Goal: Check status: Check status

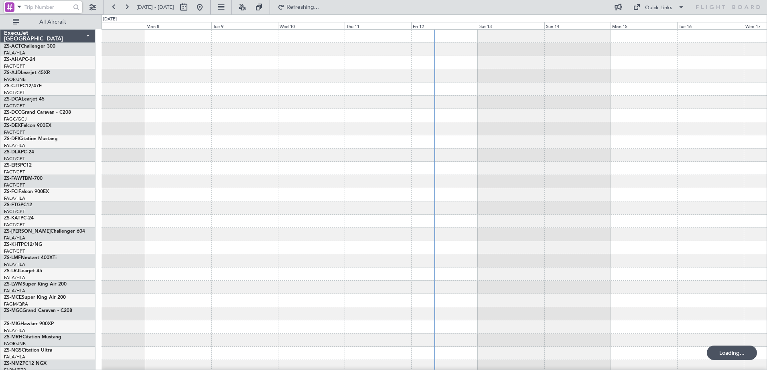
click at [31, 10] on input "text" at bounding box center [47, 7] width 46 height 12
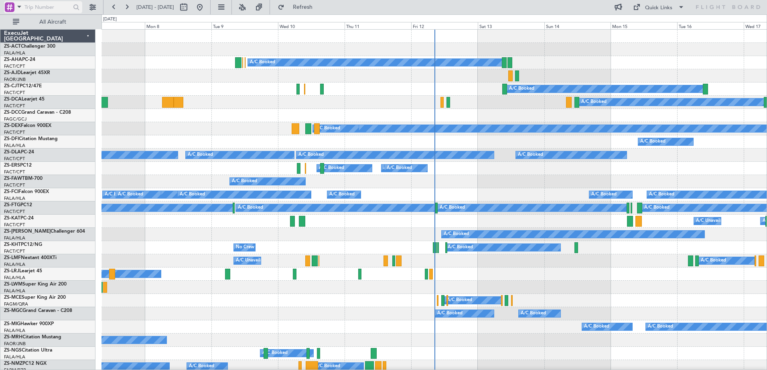
click at [18, 7] on span at bounding box center [19, 7] width 10 height 10
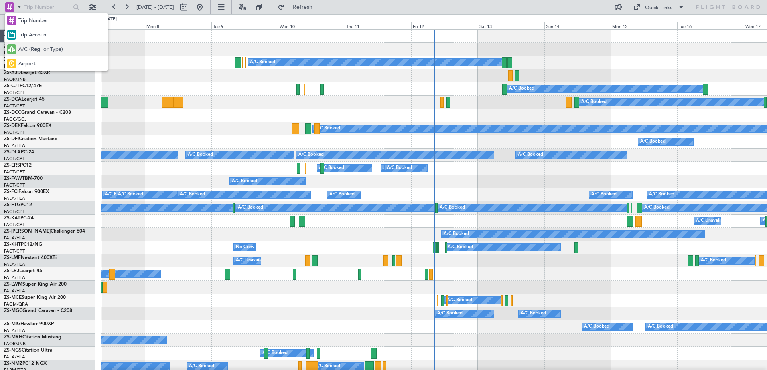
click at [45, 50] on span "A/C (Reg. or Type)" at bounding box center [40, 50] width 45 height 8
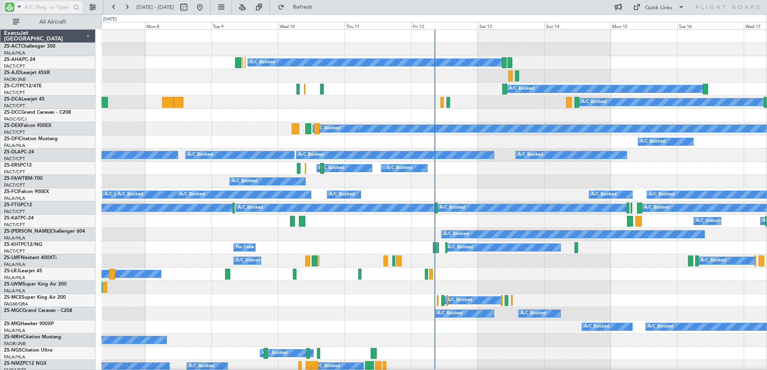
click at [47, 10] on input "text" at bounding box center [47, 7] width 46 height 12
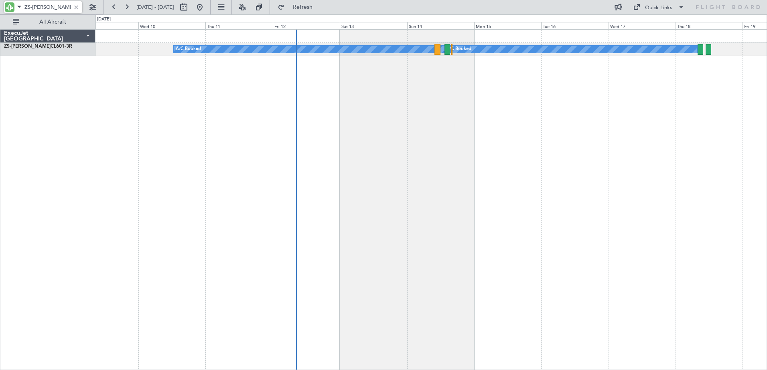
click at [164, 152] on div "A/C Booked A/C Booked A/C Booked" at bounding box center [430, 199] width 671 height 341
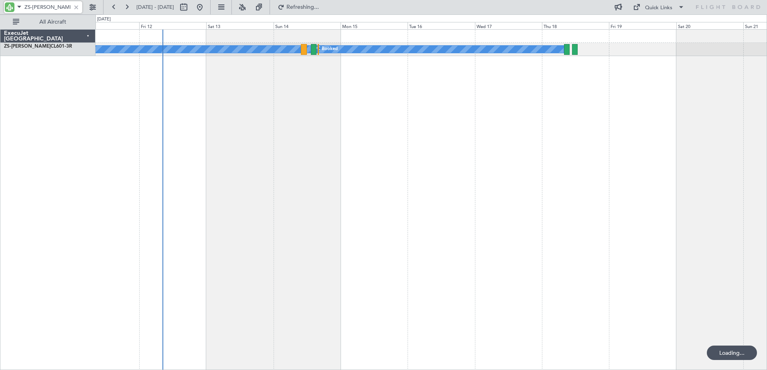
click at [332, 159] on div "A/C Booked A/C Booked A/C Booked" at bounding box center [430, 199] width 671 height 341
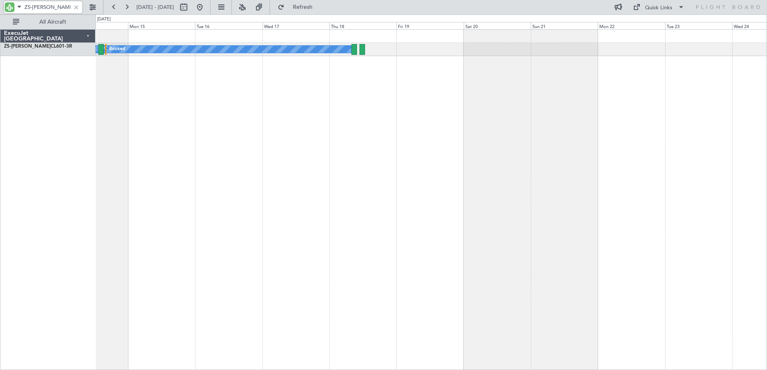
click at [210, 169] on div "A/C Booked A/C Booked A/C Booked" at bounding box center [430, 199] width 671 height 341
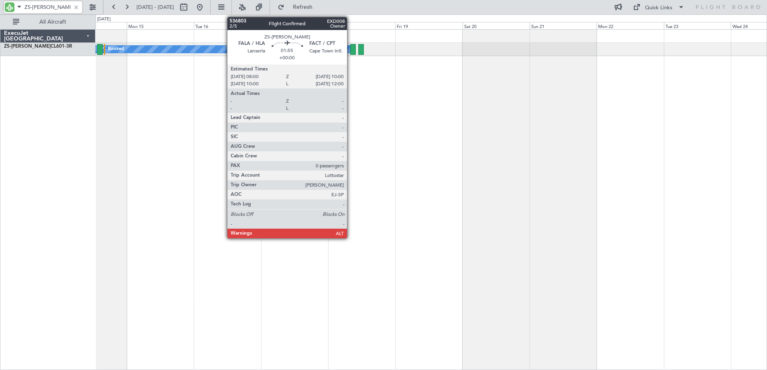
click at [350, 51] on div at bounding box center [353, 49] width 6 height 11
type input "ZS-[PERSON_NAME]"
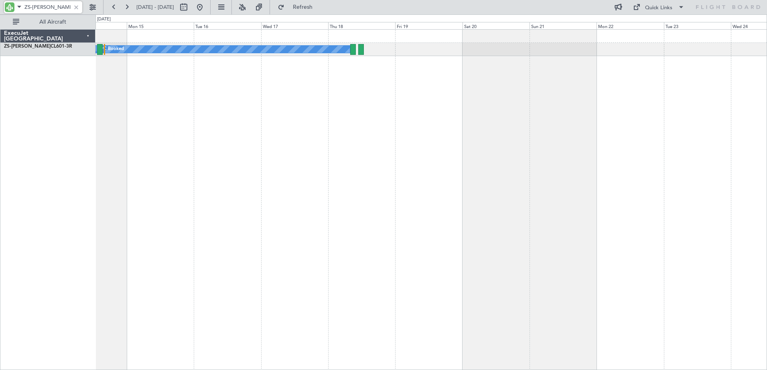
click at [250, 206] on div "A/C Booked A/C Booked A/C Booked" at bounding box center [430, 199] width 671 height 341
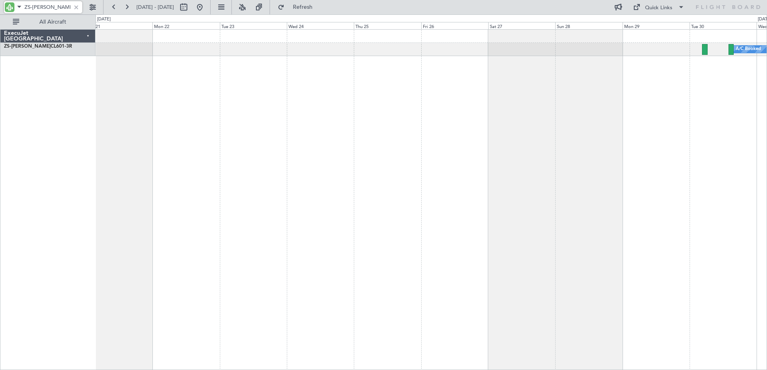
click at [224, 235] on div "A/C Booked" at bounding box center [430, 199] width 671 height 341
click at [318, 220] on div "A/C Booked" at bounding box center [430, 199] width 671 height 341
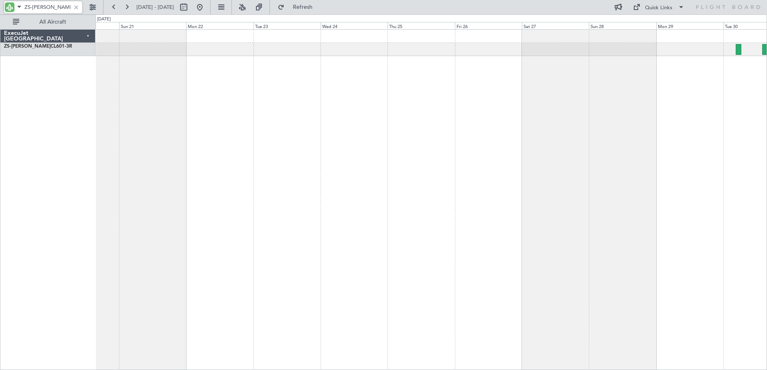
click at [292, 145] on div "A/C Booked A/C Booked A/C Booked" at bounding box center [430, 199] width 671 height 341
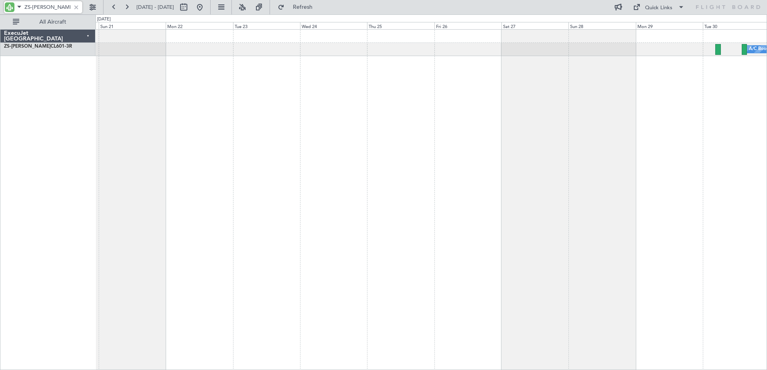
click at [264, 81] on div "A/C Booked" at bounding box center [430, 199] width 671 height 341
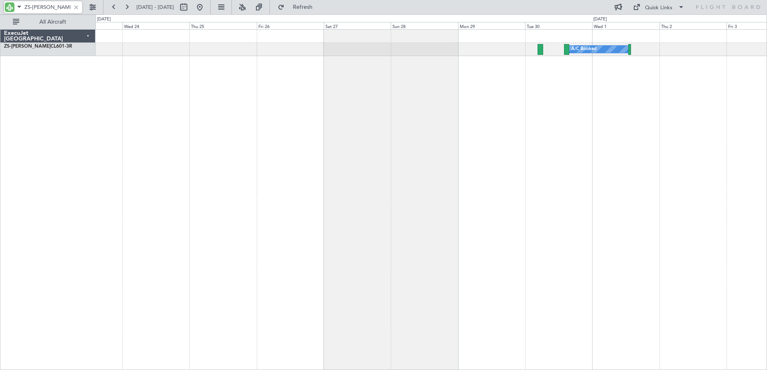
click at [283, 124] on div "A/C Booked" at bounding box center [430, 199] width 671 height 341
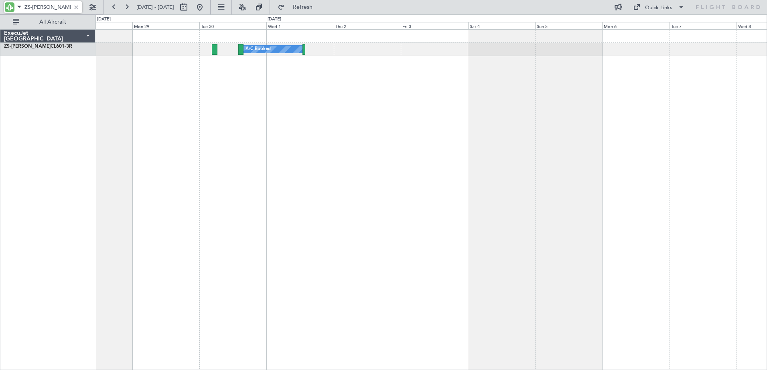
click at [211, 137] on div "A/C Booked A/C Booked" at bounding box center [430, 199] width 671 height 341
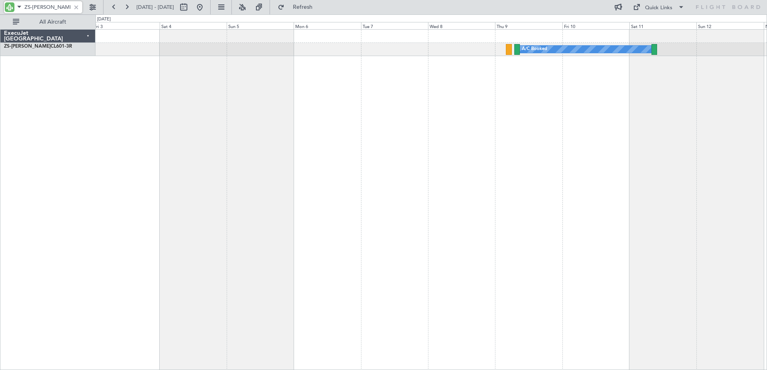
click at [267, 145] on div "A/C Booked A/C Booked A/C Booked" at bounding box center [430, 199] width 671 height 341
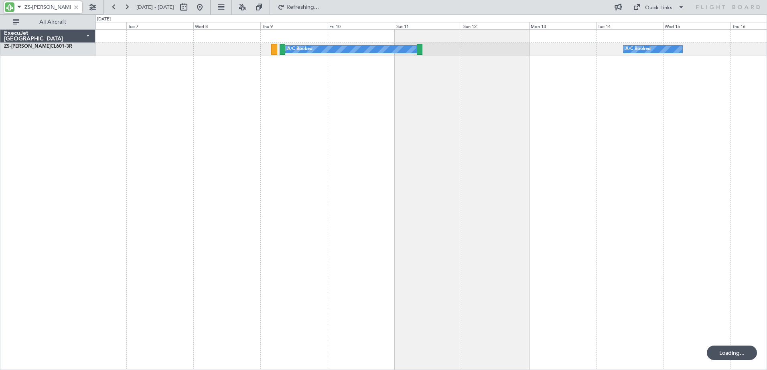
click at [287, 154] on div "A/C Booked A/C Booked" at bounding box center [430, 199] width 671 height 341
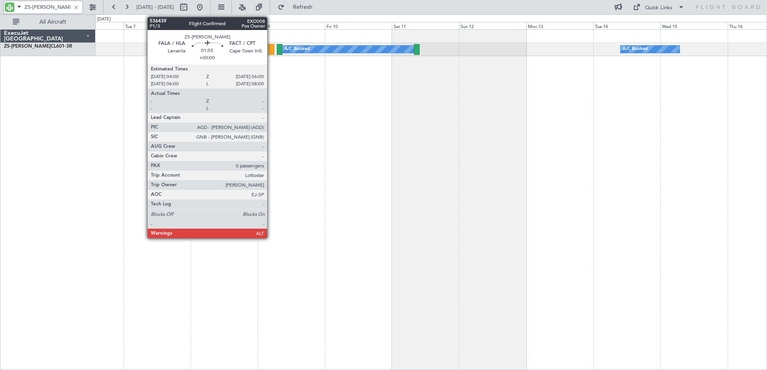
click at [271, 50] on div at bounding box center [271, 49] width 6 height 11
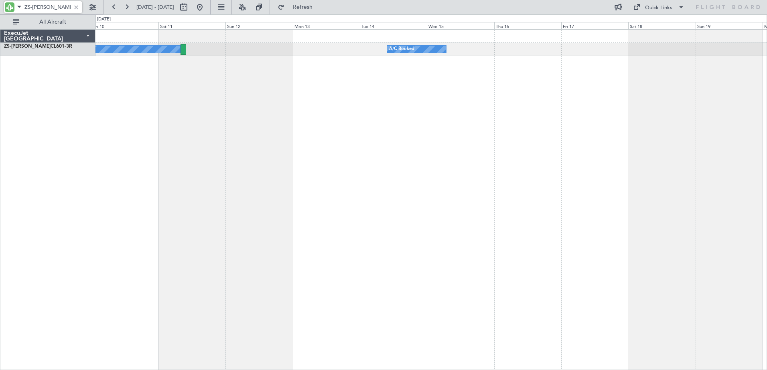
click at [298, 143] on div "A/C Booked A/C Booked" at bounding box center [430, 199] width 671 height 341
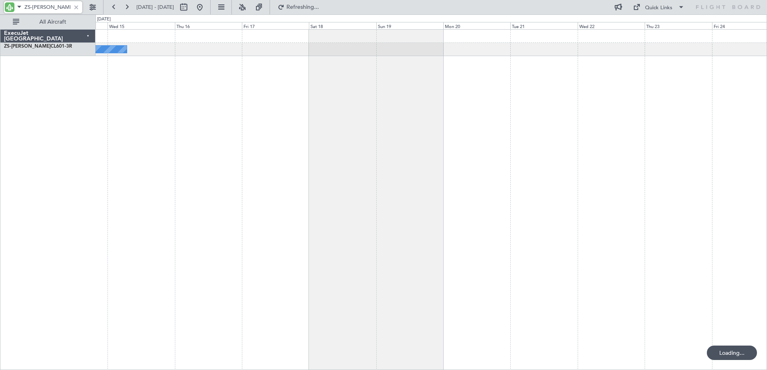
click at [275, 115] on div "A/C Booked" at bounding box center [430, 199] width 671 height 341
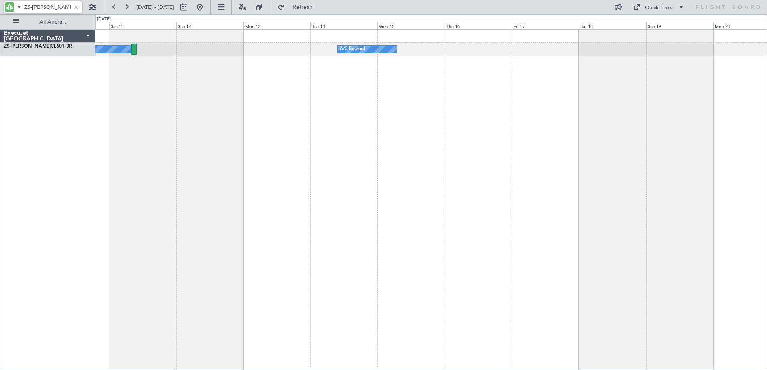
click at [482, 140] on div "A/C Booked A/C Booked" at bounding box center [430, 199] width 671 height 341
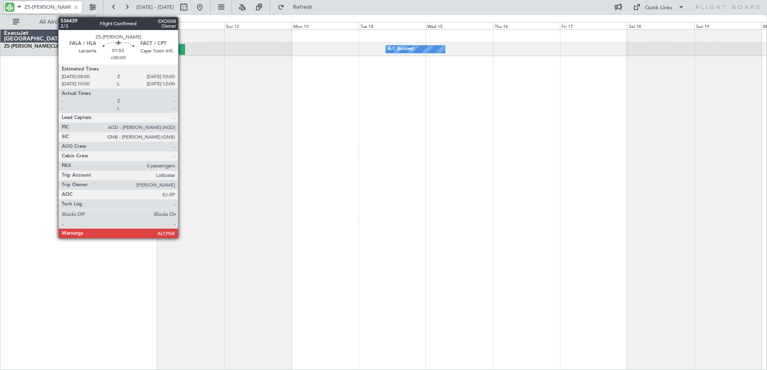
click at [182, 46] on div at bounding box center [182, 49] width 6 height 11
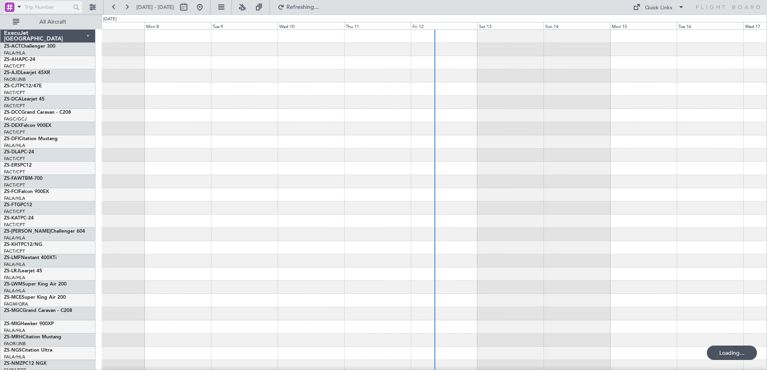
click at [16, 6] on span at bounding box center [19, 7] width 10 height 10
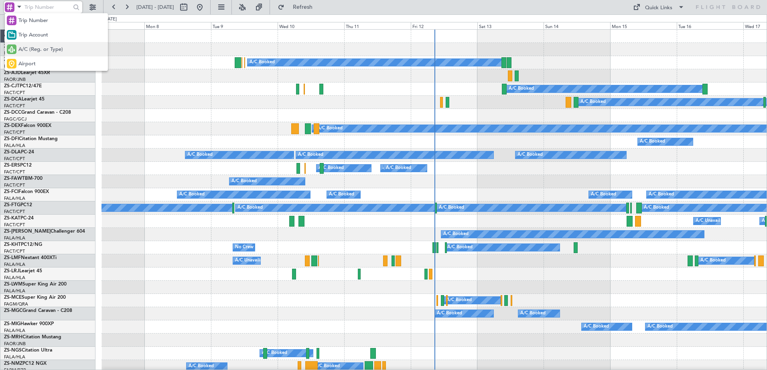
click at [45, 48] on span "A/C (Reg. or Type)" at bounding box center [40, 50] width 45 height 8
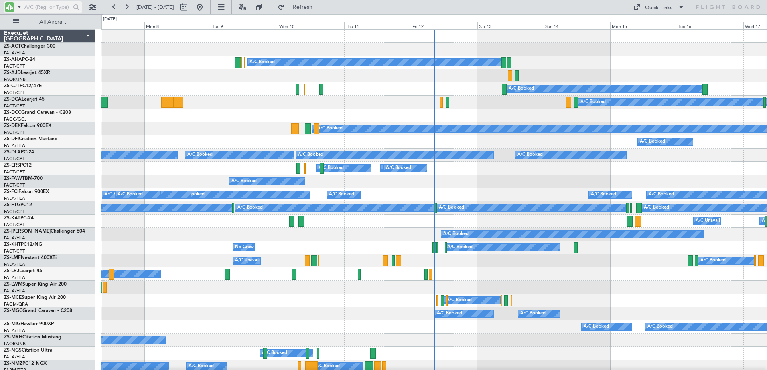
click at [45, 9] on input "text" at bounding box center [47, 7] width 46 height 12
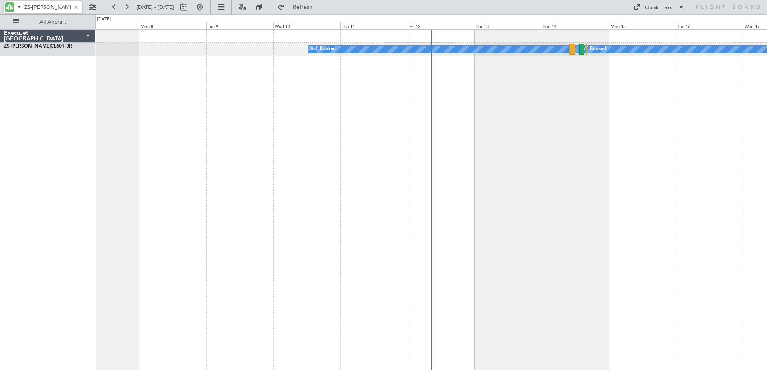
click at [289, 153] on div "A/C Booked A/C Booked A/C Booked A/C Booked A/C Booked A/C Booked" at bounding box center [430, 199] width 671 height 341
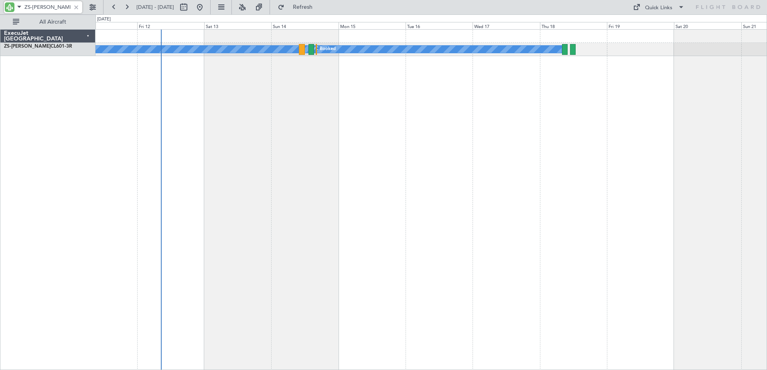
click at [358, 161] on div "A/C Booked A/C Booked A/C Booked" at bounding box center [430, 199] width 671 height 341
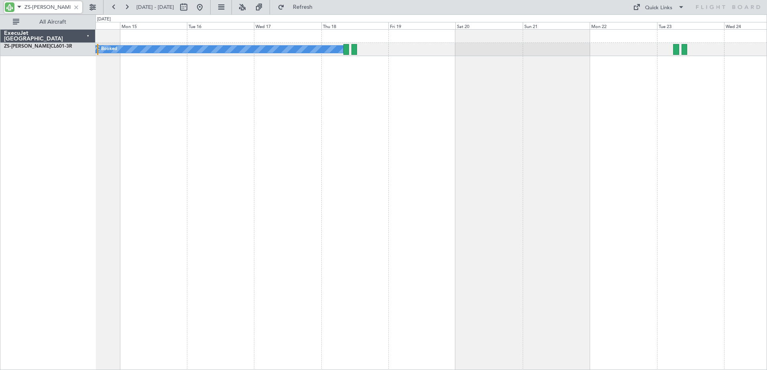
click at [289, 171] on div "A/C Booked A/C Booked A/C Booked" at bounding box center [430, 199] width 671 height 341
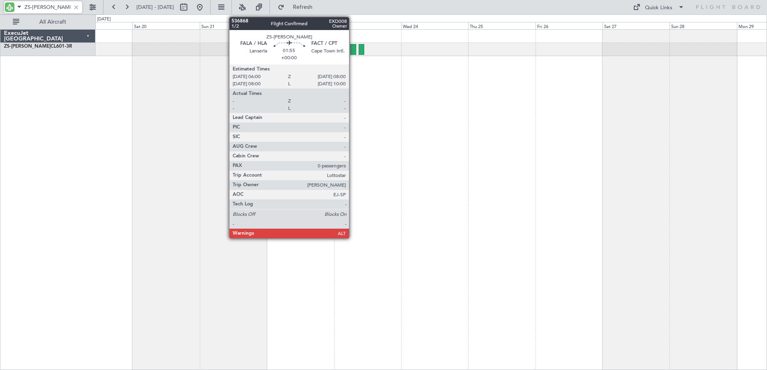
click at [352, 50] on div at bounding box center [353, 49] width 6 height 11
type input "ZS-[PERSON_NAME]"
click at [352, 51] on div at bounding box center [353, 49] width 6 height 11
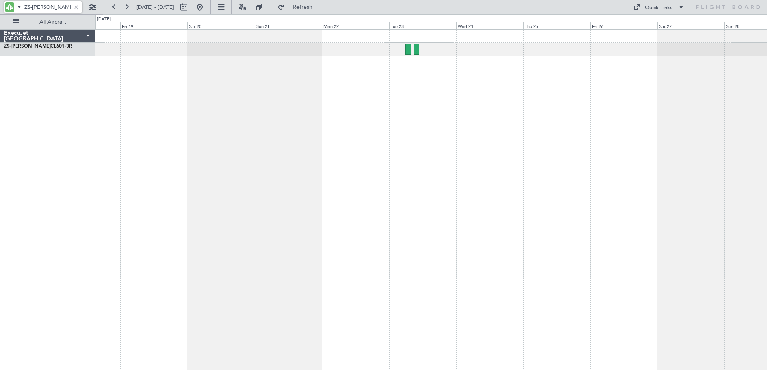
click at [525, 187] on div "A/C Booked A/C Booked A/C Booked A/C Booked" at bounding box center [430, 199] width 671 height 341
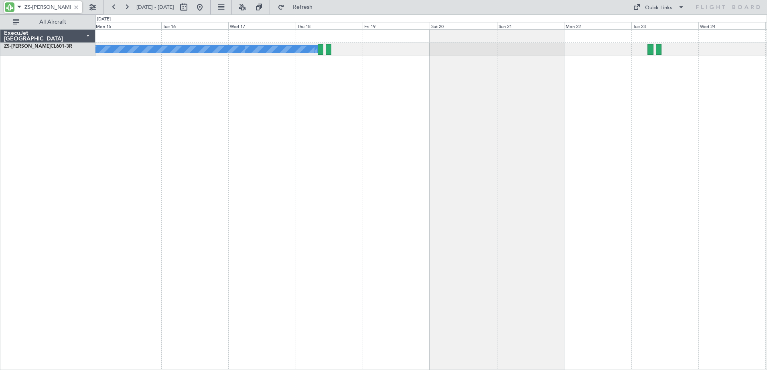
click at [543, 174] on div "A/C Booked A/C Booked A/C Booked" at bounding box center [430, 199] width 671 height 341
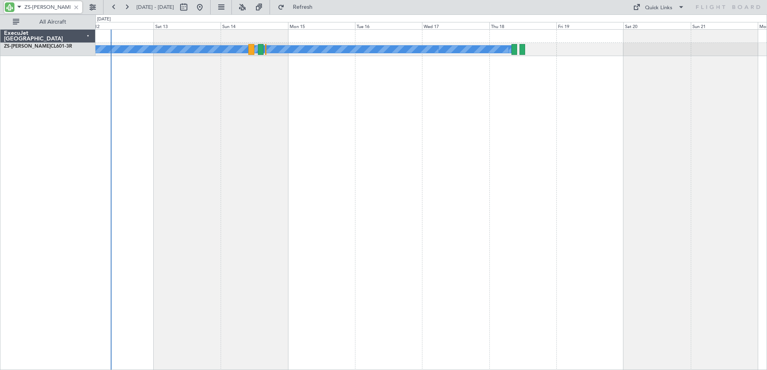
click at [607, 187] on div "A/C Booked A/C Booked A/C Booked" at bounding box center [430, 199] width 671 height 341
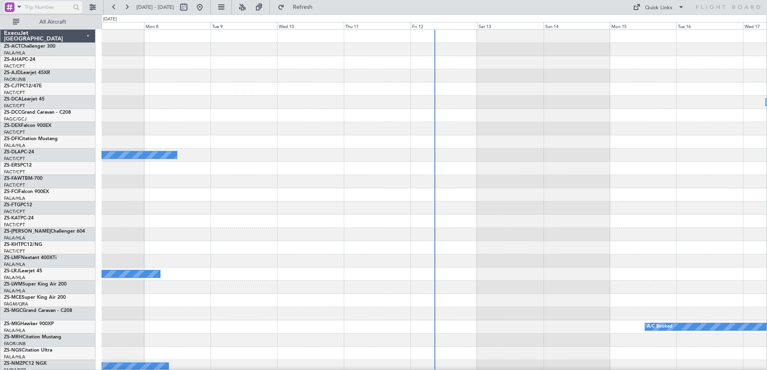
click at [18, 8] on span at bounding box center [19, 7] width 10 height 10
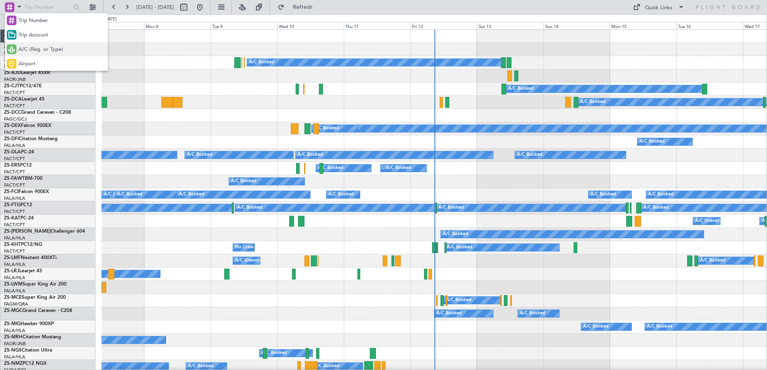
click at [42, 50] on span "A/C (Reg. or Type)" at bounding box center [40, 50] width 45 height 8
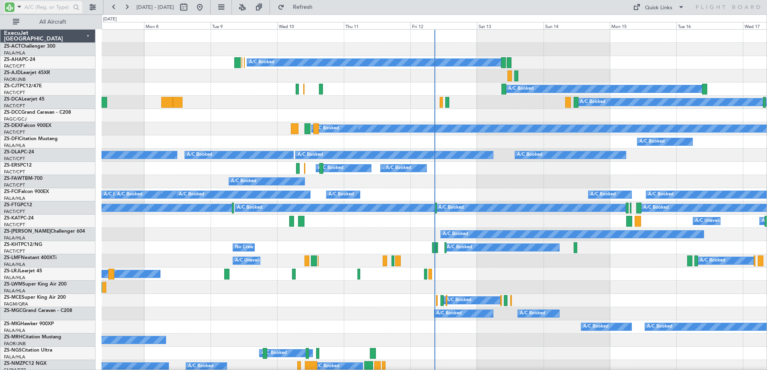
click at [38, 8] on input "text" at bounding box center [47, 7] width 46 height 12
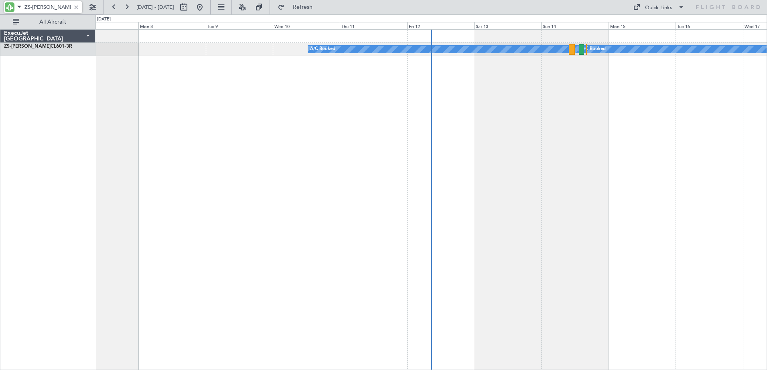
click at [241, 140] on div "A/C Booked A/C Booked A/C Booked A/C Booked A/C Booked A/C Booked" at bounding box center [430, 199] width 671 height 341
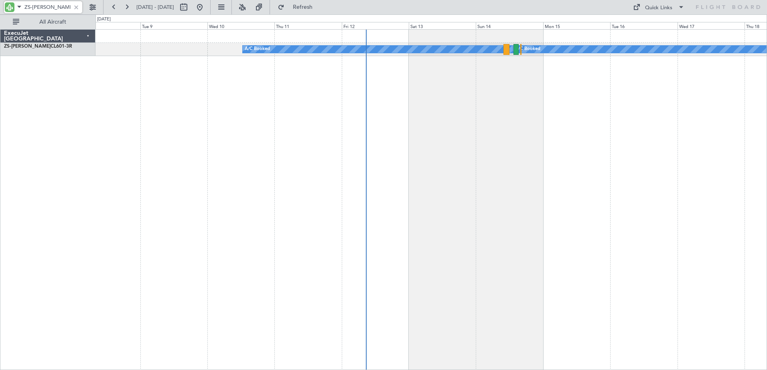
click at [246, 143] on div "A/C Booked A/C Booked A/C Booked A/C Booked" at bounding box center [430, 199] width 671 height 341
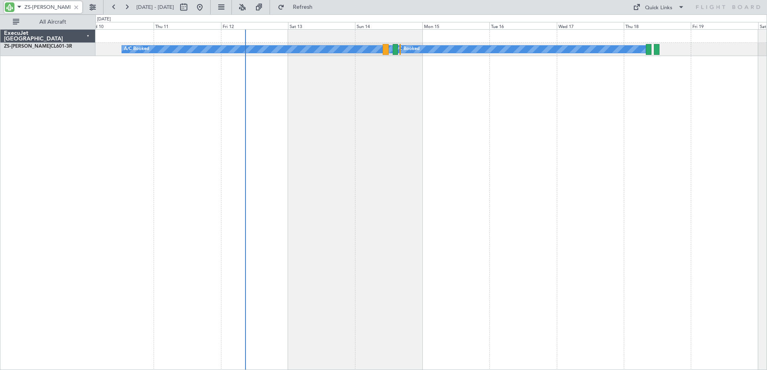
click at [431, 159] on div "A/C Booked A/C Booked A/C Booked" at bounding box center [430, 199] width 671 height 341
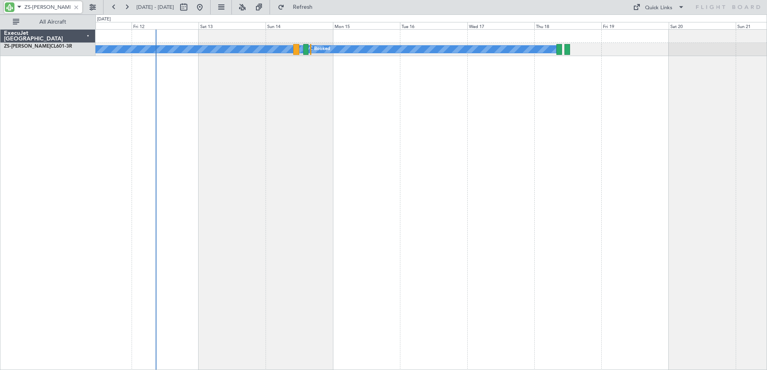
click at [447, 191] on div "A/C Booked A/C Booked A/C Booked" at bounding box center [430, 199] width 671 height 341
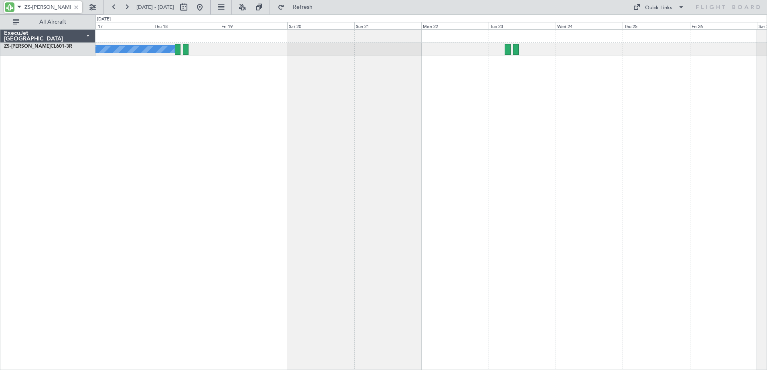
click at [320, 154] on div "A/C Booked A/C Booked A/C Booked" at bounding box center [430, 199] width 671 height 341
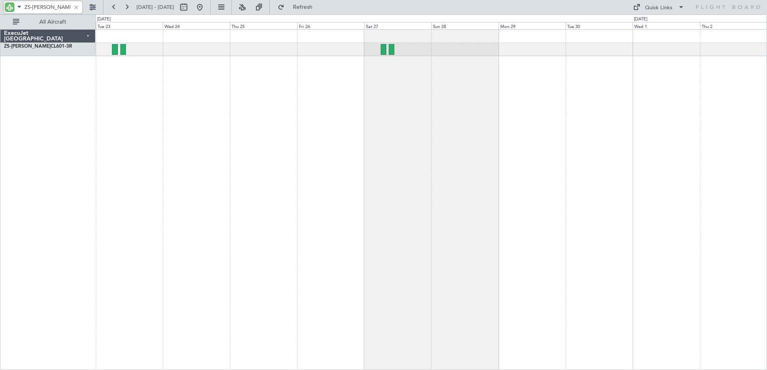
click at [314, 202] on div at bounding box center [430, 199] width 671 height 341
click at [276, 202] on div at bounding box center [430, 199] width 671 height 341
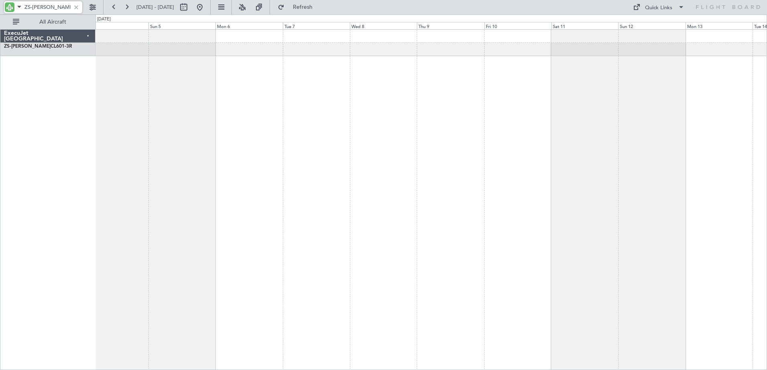
click at [333, 187] on div at bounding box center [430, 199] width 671 height 341
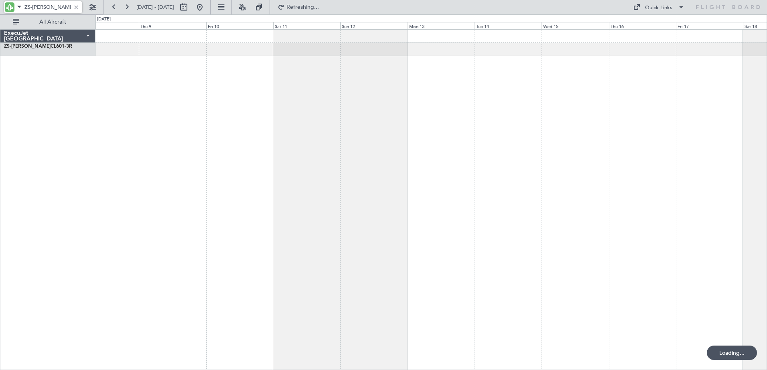
click at [337, 194] on div at bounding box center [430, 199] width 671 height 341
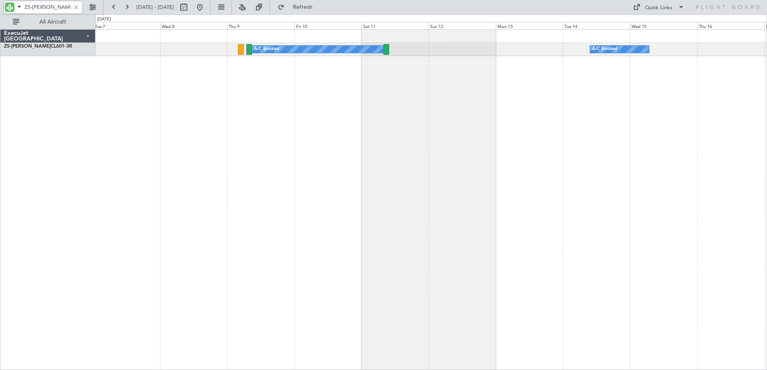
click at [417, 189] on div "A/C Booked A/C Booked" at bounding box center [430, 199] width 671 height 341
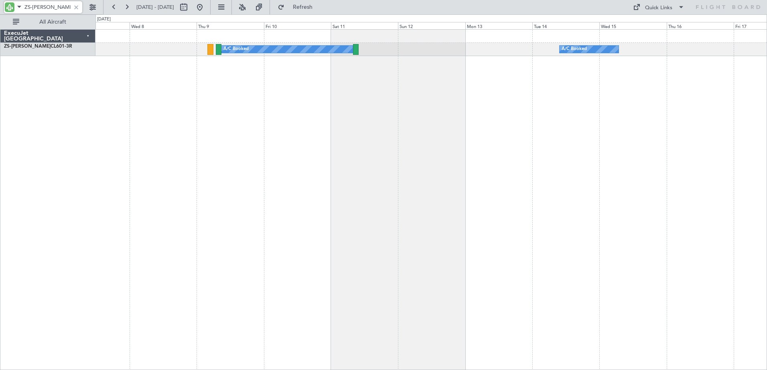
click at [399, 129] on div "A/C Booked A/C Booked" at bounding box center [430, 199] width 671 height 341
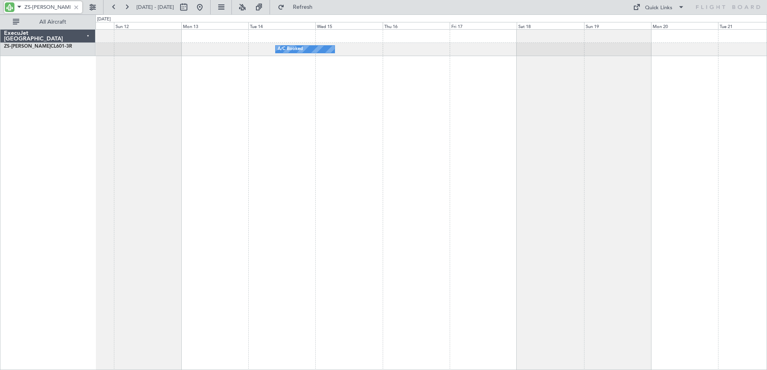
click at [220, 175] on div "A/C Booked A/C Booked" at bounding box center [430, 199] width 671 height 341
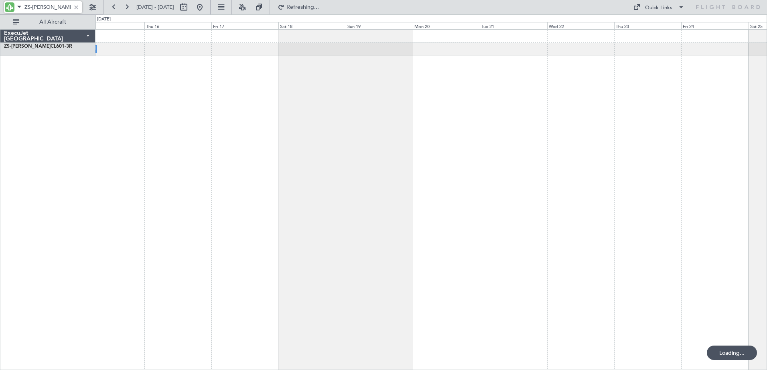
click at [340, 173] on div "A/C Booked" at bounding box center [430, 199] width 671 height 341
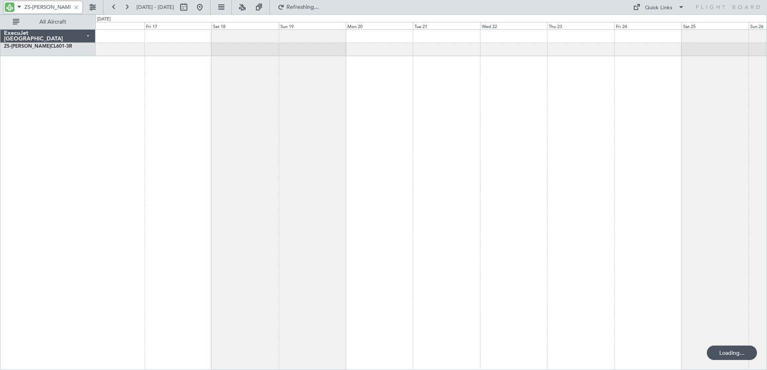
click at [353, 146] on div "A/C Booked" at bounding box center [430, 199] width 671 height 341
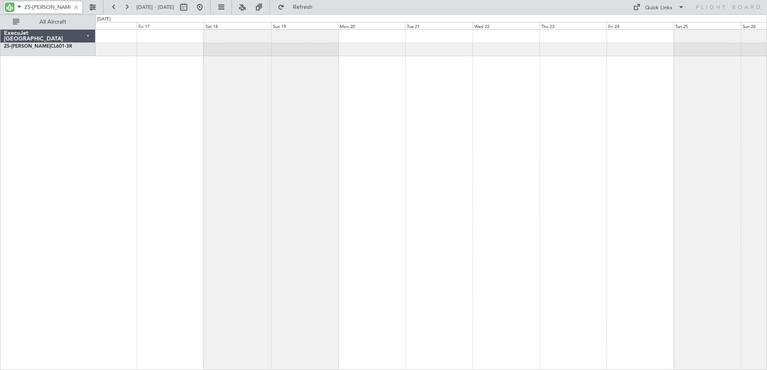
type input "ZS-[PERSON_NAME]"
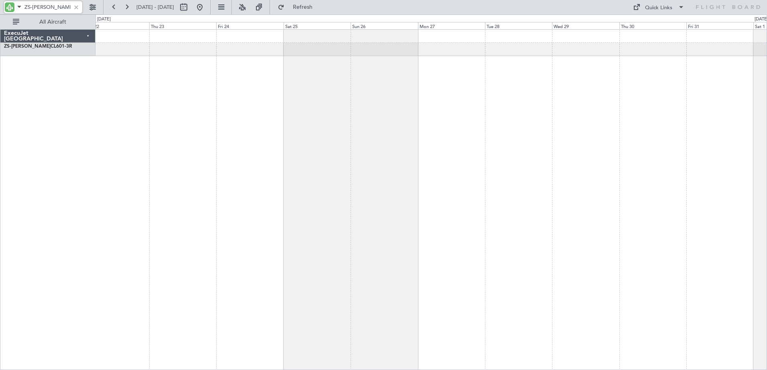
click at [252, 281] on div at bounding box center [430, 199] width 671 height 341
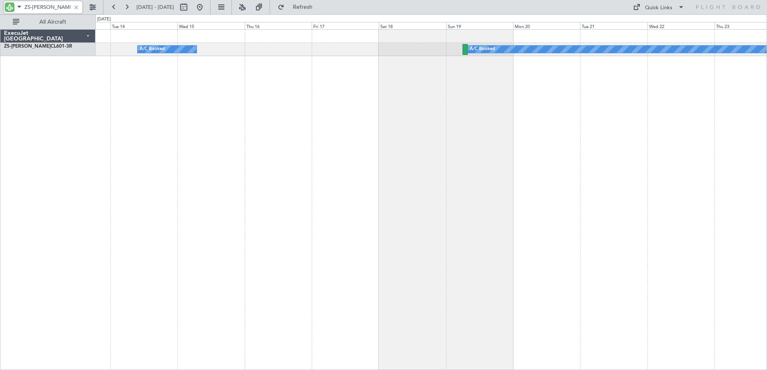
click at [732, 226] on div "A/C Booked A/C Booked A/C Booked" at bounding box center [430, 199] width 671 height 341
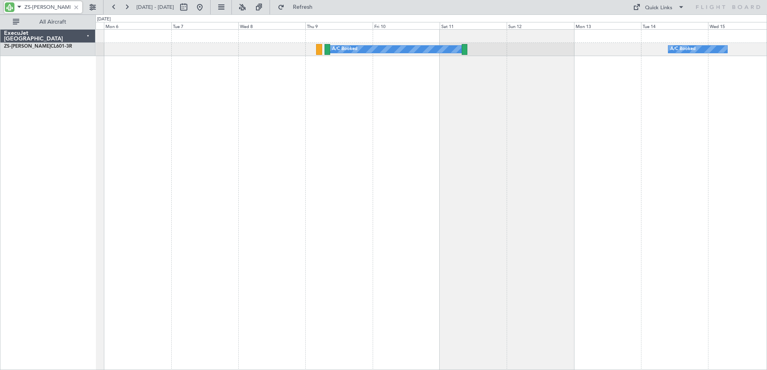
click at [688, 233] on div "A/C Booked A/C Booked" at bounding box center [430, 199] width 671 height 341
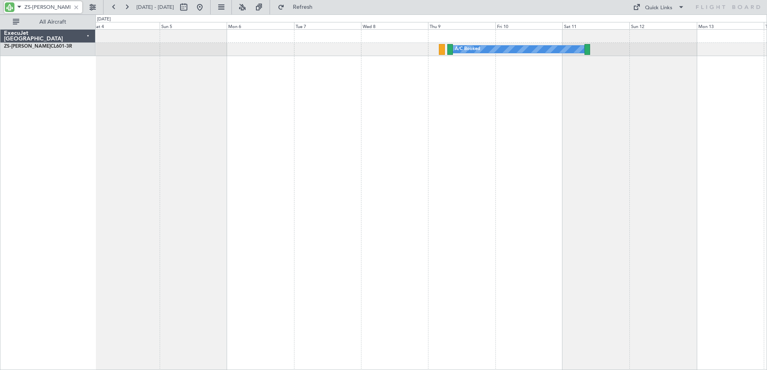
click at [766, 265] on div "A/C Booked A/C Booked ExecuJet South Africa ZS-PAT CL601-3R 0 0 Sat 4 Sun 5 Mon…" at bounding box center [383, 192] width 767 height 356
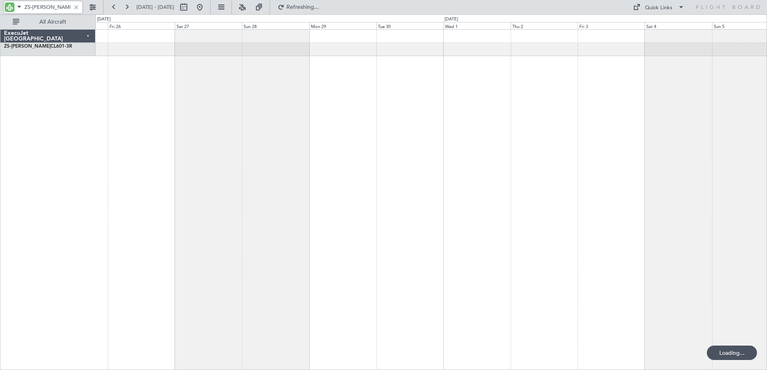
click at [445, 249] on div at bounding box center [430, 199] width 671 height 341
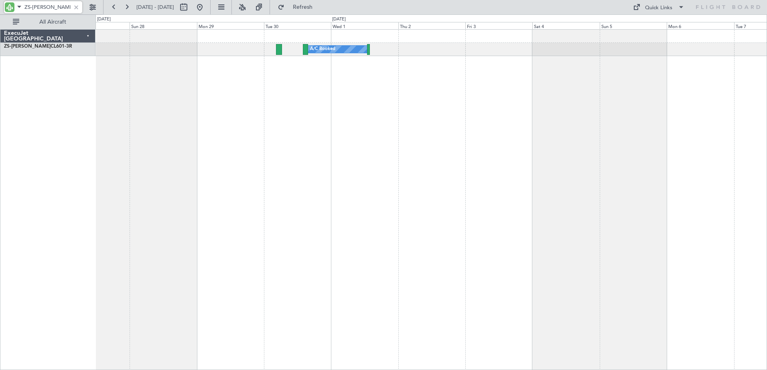
click at [396, 213] on div "A/C Booked A/C Booked" at bounding box center [430, 199] width 671 height 341
